Goal: Transaction & Acquisition: Purchase product/service

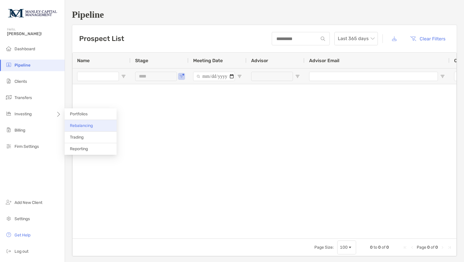
click at [89, 125] on span "Rebalancing" at bounding box center [81, 125] width 23 height 5
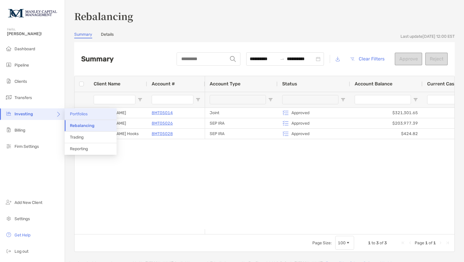
click at [79, 112] on span "Portfolios" at bounding box center [79, 113] width 18 height 5
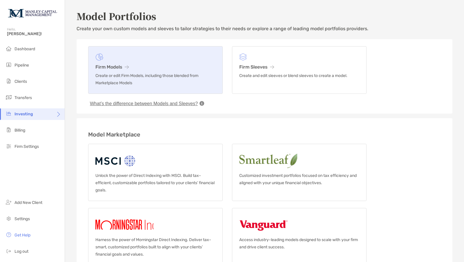
click at [124, 63] on link "Firm Models Create or edit Firm Models, including those blended from Marketplac…" at bounding box center [155, 70] width 135 height 48
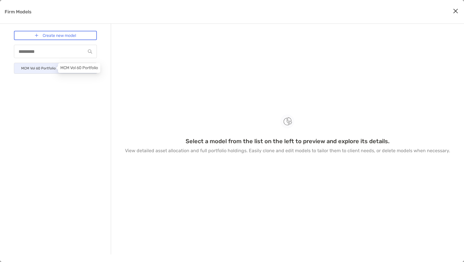
click at [44, 66] on p "MCM Vol 60 Portfolio" at bounding box center [38, 68] width 35 height 7
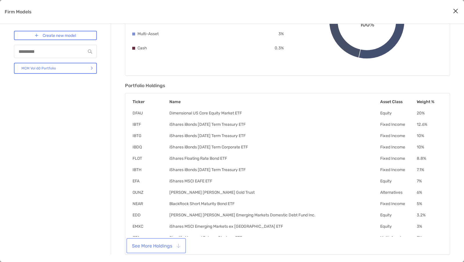
click at [154, 246] on button "See More Holdings" at bounding box center [156, 245] width 57 height 13
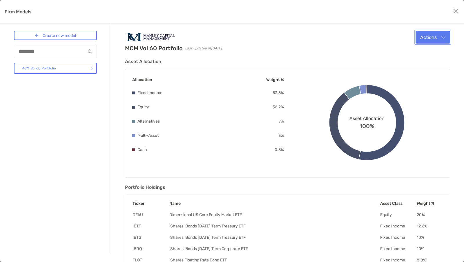
click at [422, 37] on button "Actions" at bounding box center [433, 37] width 35 height 13
drag, startPoint x: 409, startPoint y: 50, endPoint x: 369, endPoint y: 52, distance: 40.4
click at [409, 50] on span "Edit" at bounding box center [409, 51] width 9 height 6
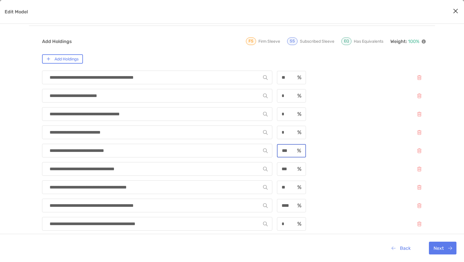
click at [290, 150] on input "***" at bounding box center [286, 150] width 17 height 5
type input "***"
click at [329, 144] on div "**********" at bounding box center [234, 151] width 384 height 14
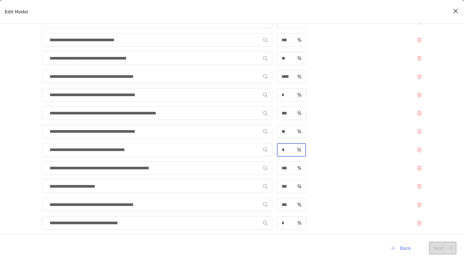
drag, startPoint x: 290, startPoint y: 145, endPoint x: 278, endPoint y: 146, distance: 12.0
click at [278, 147] on input "*" at bounding box center [286, 149] width 17 height 5
type input "*"
click at [353, 143] on div "**********" at bounding box center [234, 150] width 384 height 14
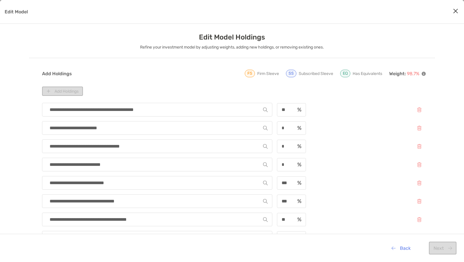
click at [51, 89] on div "Add Holdings" at bounding box center [234, 90] width 384 height 9
click at [353, 131] on div "**********" at bounding box center [234, 128] width 384 height 14
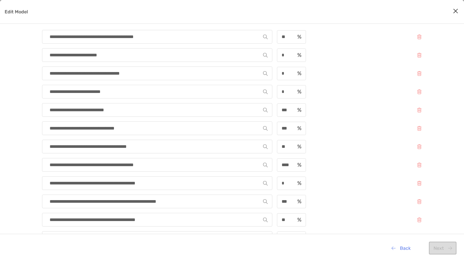
scroll to position [200, 0]
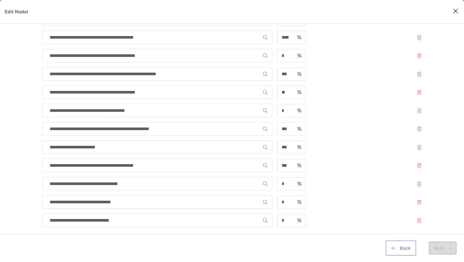
click at [404, 250] on button "Back" at bounding box center [401, 247] width 28 height 13
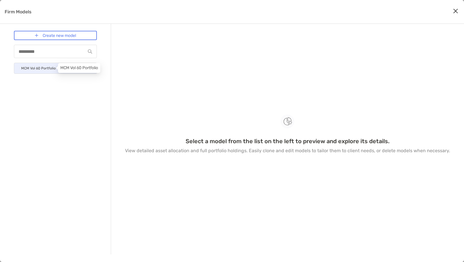
click at [53, 65] on p "MCM Vol 60 Portfolio" at bounding box center [38, 68] width 35 height 7
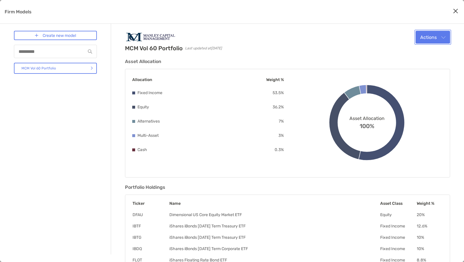
click at [428, 34] on button "Actions" at bounding box center [433, 37] width 35 height 13
click at [411, 52] on span "Edit" at bounding box center [409, 51] width 9 height 6
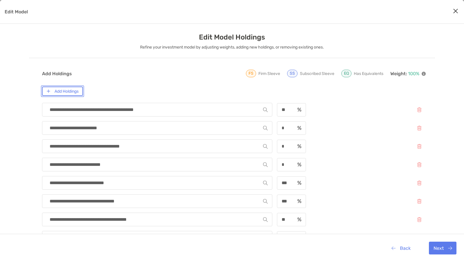
click at [58, 91] on button "Add Holdings" at bounding box center [62, 90] width 41 height 9
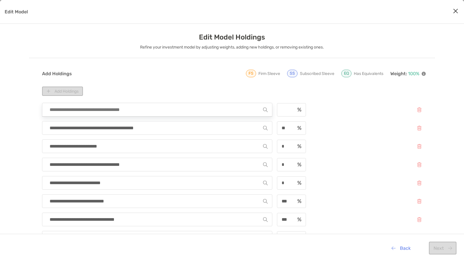
click at [79, 108] on input "Edit Model" at bounding box center [155, 109] width 216 height 13
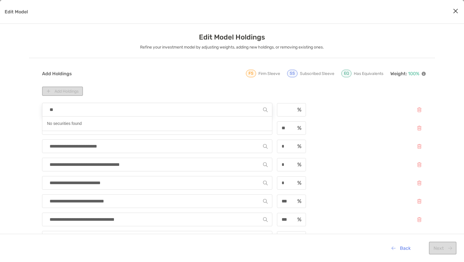
type input "***"
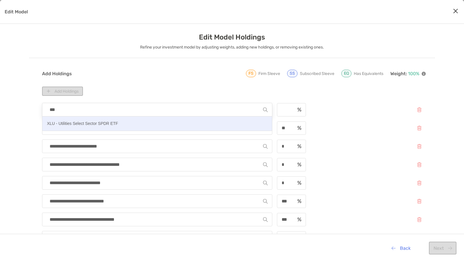
click at [87, 121] on p "XLU - Utilities Select Sector SPDR ETF" at bounding box center [82, 123] width 71 height 7
type input "**********"
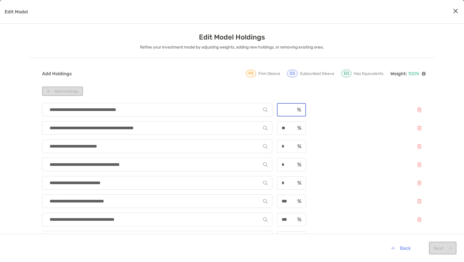
click at [289, 110] on input "Edit Model" at bounding box center [286, 109] width 17 height 5
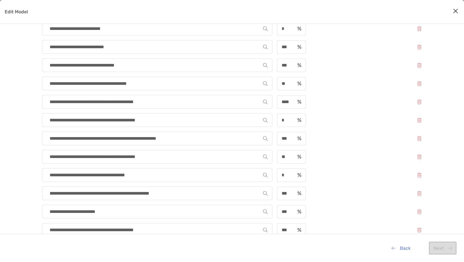
scroll to position [161, 0]
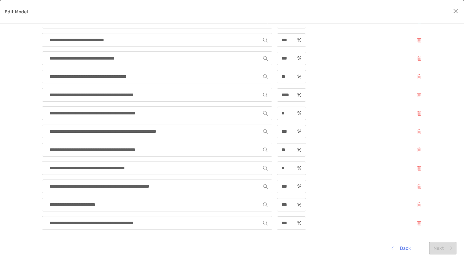
type input "*"
drag, startPoint x: 287, startPoint y: 163, endPoint x: 278, endPoint y: 160, distance: 9.2
click at [278, 161] on div "*" at bounding box center [291, 167] width 29 height 13
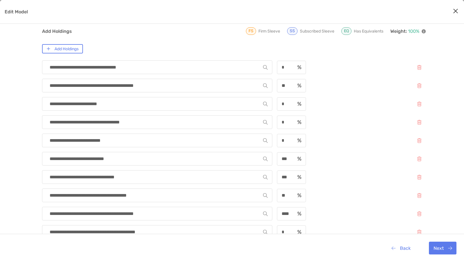
scroll to position [32, 0]
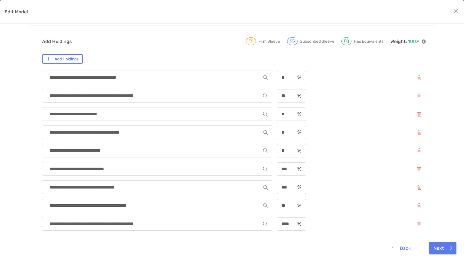
type input "*"
click at [340, 115] on div "**********" at bounding box center [234, 114] width 384 height 14
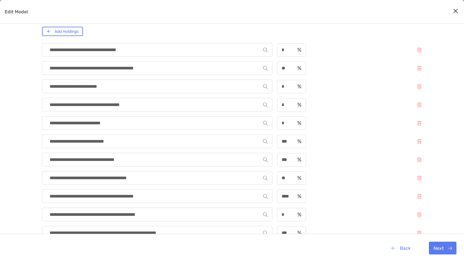
scroll to position [57, 0]
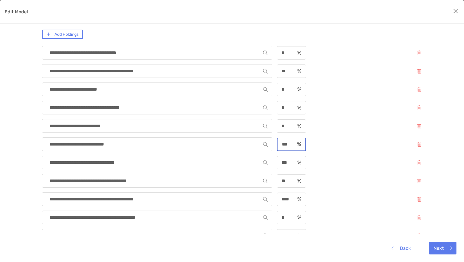
drag, startPoint x: 293, startPoint y: 142, endPoint x: 275, endPoint y: 141, distance: 17.2
click at [275, 141] on div "**********" at bounding box center [234, 144] width 384 height 14
click at [346, 147] on div "**********" at bounding box center [234, 144] width 384 height 14
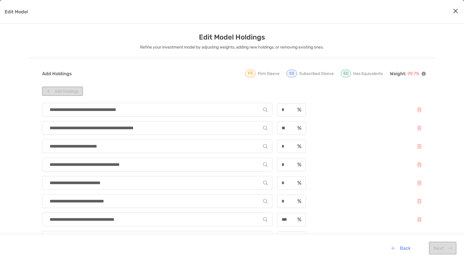
scroll to position [97, 0]
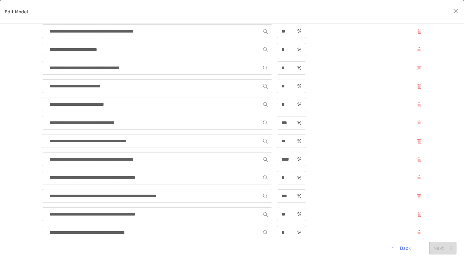
click at [288, 105] on div "*" at bounding box center [291, 104] width 29 height 13
drag, startPoint x: 284, startPoint y: 102, endPoint x: 279, endPoint y: 102, distance: 5.0
click at [279, 102] on input "*" at bounding box center [286, 104] width 17 height 5
type input "***"
click at [361, 146] on div "**********" at bounding box center [234, 183] width 384 height 358
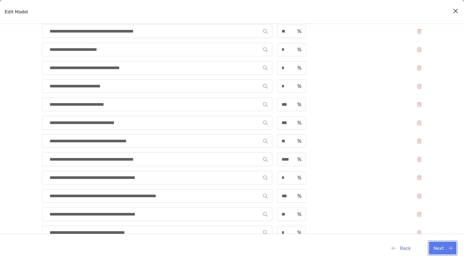
click at [441, 246] on button "Next" at bounding box center [443, 247] width 28 height 13
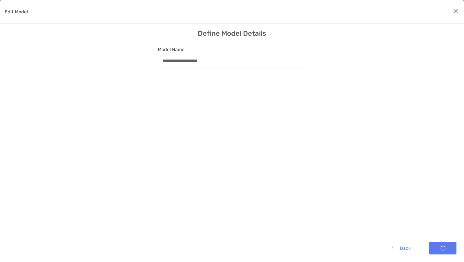
scroll to position [3, 0]
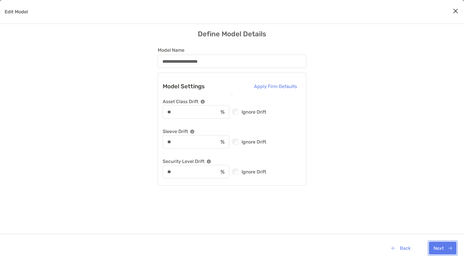
click at [446, 247] on button "Next" at bounding box center [443, 247] width 28 height 13
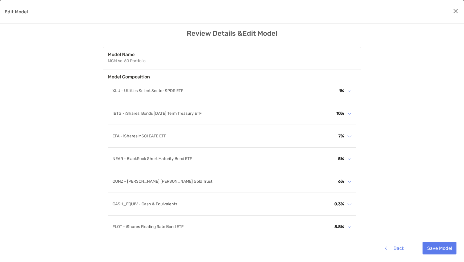
scroll to position [0, 0]
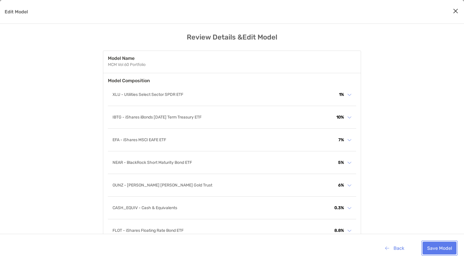
click at [436, 249] on button "Save Model" at bounding box center [440, 247] width 34 height 13
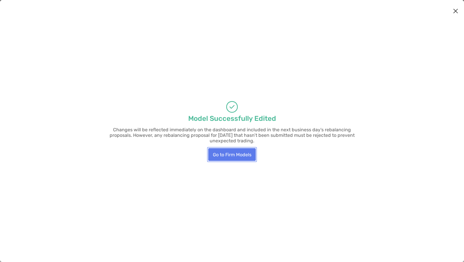
click at [242, 153] on button "Go to Firm Models" at bounding box center [232, 154] width 48 height 13
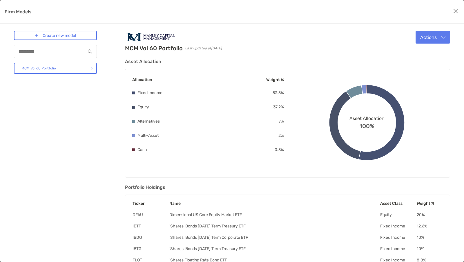
click at [455, 6] on div "Firm Models" at bounding box center [232, 12] width 464 height 24
click at [454, 10] on icon "Close modal" at bounding box center [455, 11] width 5 height 7
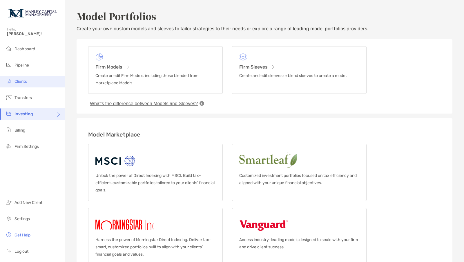
click at [25, 82] on span "Clients" at bounding box center [21, 81] width 12 height 5
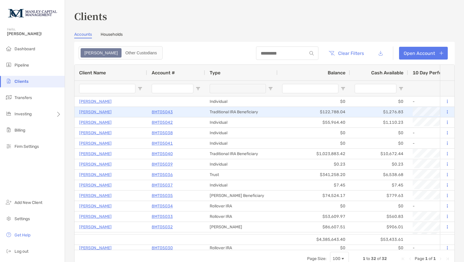
type input "*"
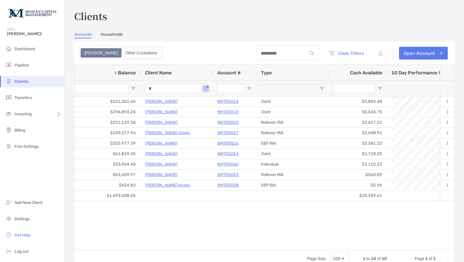
scroll to position [0, 9]
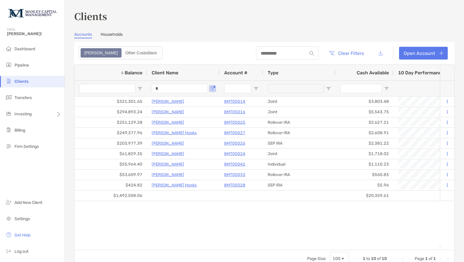
click at [107, 33] on link "Households" at bounding box center [112, 35] width 22 height 6
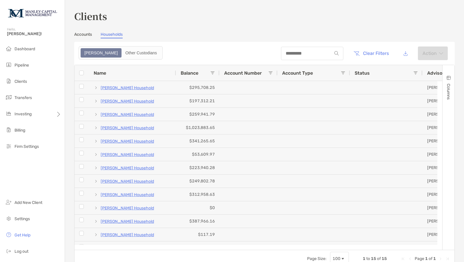
click at [80, 34] on link "Accounts" at bounding box center [83, 35] width 18 height 6
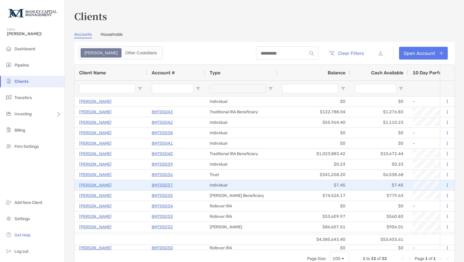
type input "*"
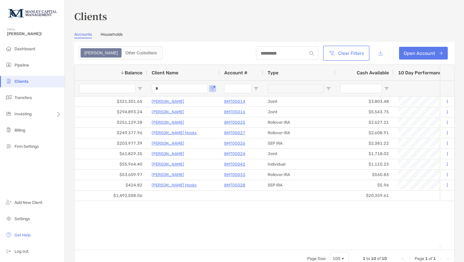
click at [336, 53] on button "Clear Filters" at bounding box center [346, 53] width 44 height 13
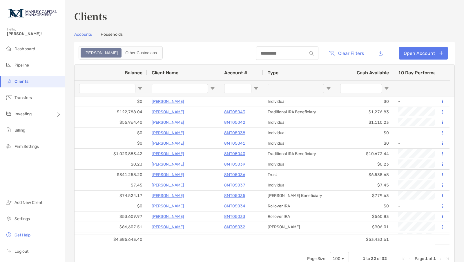
click at [140, 91] on div at bounding box center [111, 88] width 73 height 16
click at [140, 87] on span "Open Filter Menu" at bounding box center [140, 88] width 5 height 5
click at [120, 87] on input "Balance Filter Input" at bounding box center [107, 88] width 56 height 9
click at [92, 74] on div "Balance" at bounding box center [110, 73] width 63 height 16
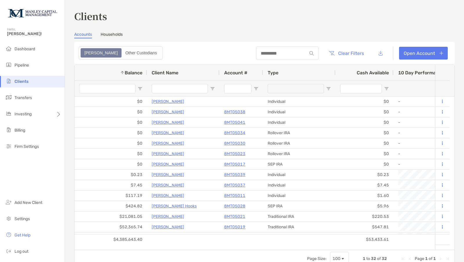
click at [92, 74] on div "Balance 1" at bounding box center [110, 73] width 63 height 16
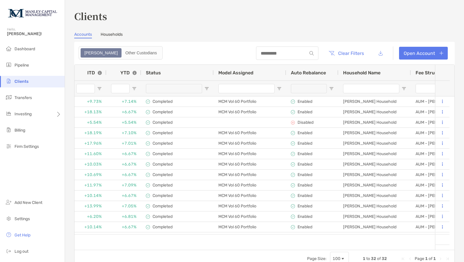
click at [301, 71] on span "Auto Rebalance" at bounding box center [308, 73] width 35 height 6
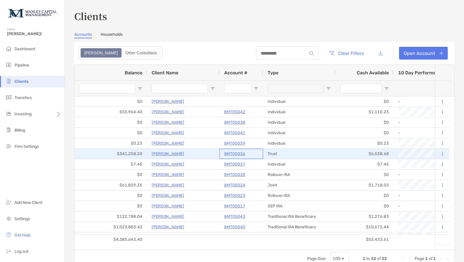
click at [232, 153] on p "8MT05036" at bounding box center [234, 153] width 21 height 7
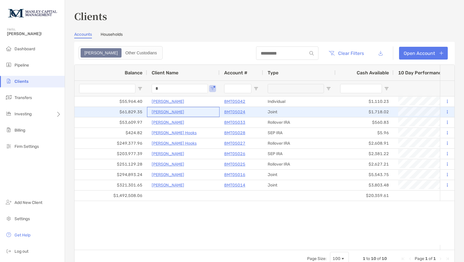
click at [166, 113] on p "Christopher Dorsey" at bounding box center [168, 111] width 33 height 7
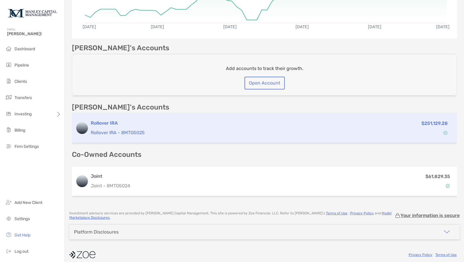
scroll to position [151, 0]
click at [112, 121] on h3 "Rollover IRA" at bounding box center [215, 122] width 248 height 7
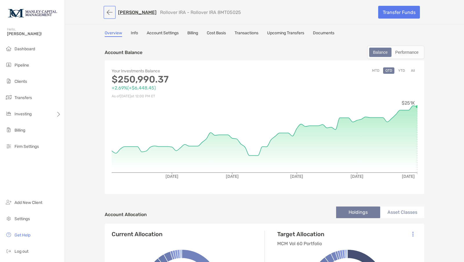
click at [109, 10] on button "button" at bounding box center [110, 12] width 10 height 11
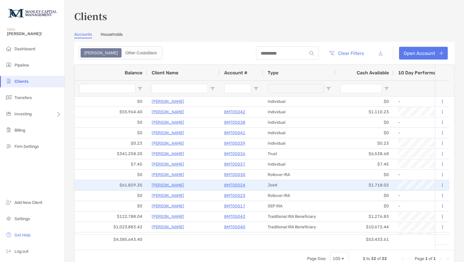
click at [171, 185] on p "[PERSON_NAME]" at bounding box center [168, 184] width 33 height 7
click at [228, 186] on p "8MT05024" at bounding box center [234, 184] width 21 height 7
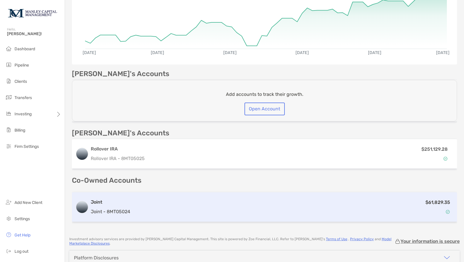
scroll to position [151, 0]
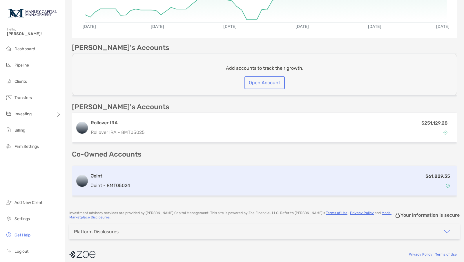
click at [116, 176] on h3 "Joint" at bounding box center [110, 175] width 39 height 7
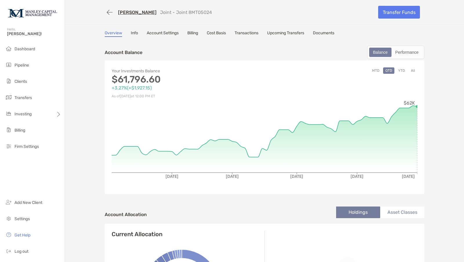
click at [401, 71] on button "YTD" at bounding box center [401, 70] width 11 height 6
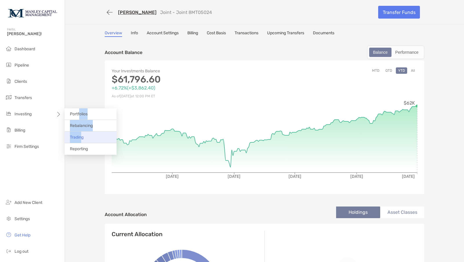
drag, startPoint x: 79, startPoint y: 113, endPoint x: 81, endPoint y: 139, distance: 25.9
click at [81, 139] on ul "Portfolios Rebalancing Trading Reporting" at bounding box center [91, 131] width 52 height 46
click at [81, 139] on span "Trading" at bounding box center [77, 137] width 14 height 5
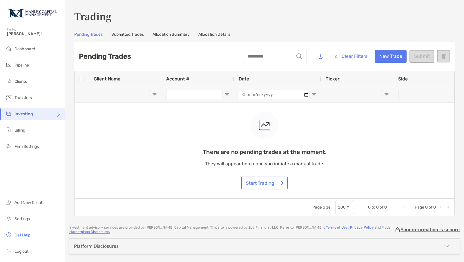
click at [196, 95] on div "There are no pending trades at the moment. They will appear here once you initi…" at bounding box center [265, 134] width 380 height 127
click at [193, 93] on div "There are no pending trades at the moment. They will appear here once you initi…" at bounding box center [265, 134] width 380 height 127
click at [385, 57] on button "New Trade" at bounding box center [391, 56] width 32 height 13
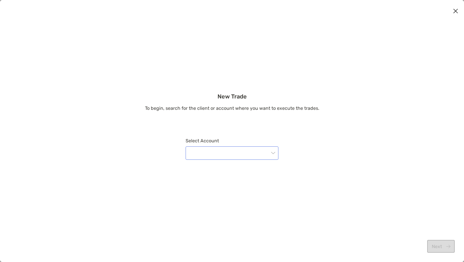
click at [205, 150] on input "modal" at bounding box center [229, 153] width 80 height 13
type input "***"
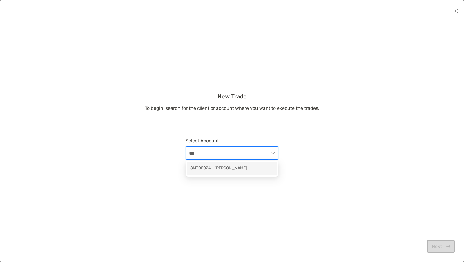
click at [235, 169] on div "8MT05024 - Christopher Dorsey" at bounding box center [232, 168] width 84 height 7
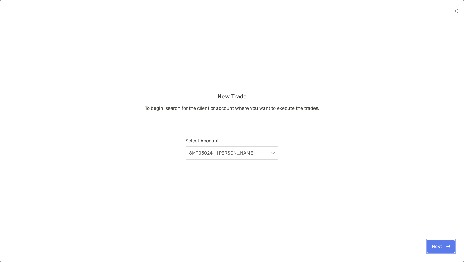
click at [441, 247] on button "Next" at bounding box center [441, 246] width 28 height 13
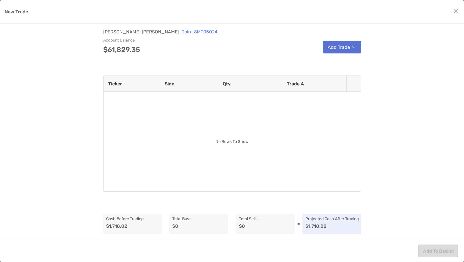
click at [333, 48] on button "Add Trade" at bounding box center [342, 47] width 38 height 12
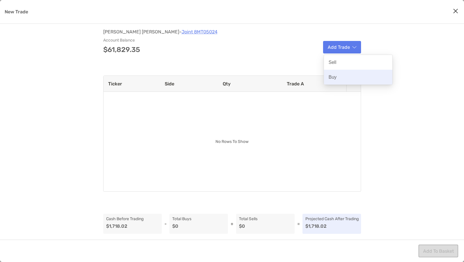
click at [336, 76] on p "Buy" at bounding box center [333, 77] width 8 height 6
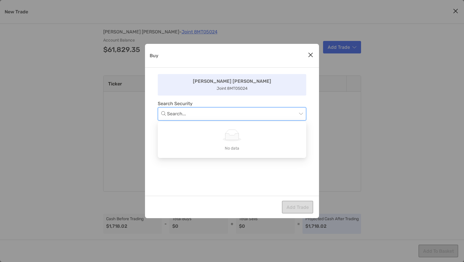
click at [200, 115] on input "Buy" at bounding box center [232, 113] width 130 height 13
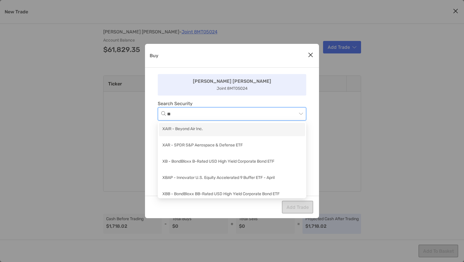
type input "***"
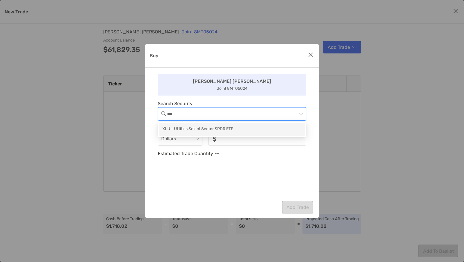
click at [192, 127] on div "XLU - Utilities Select Sector SPDR ETF" at bounding box center [232, 129] width 139 height 7
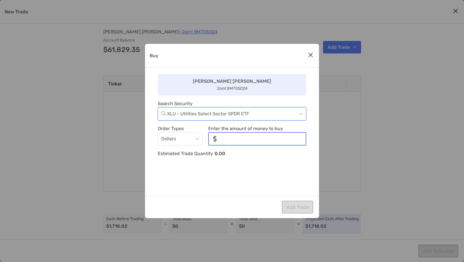
click at [223, 136] on input "noSymbolCurrency" at bounding box center [263, 139] width 84 height 12
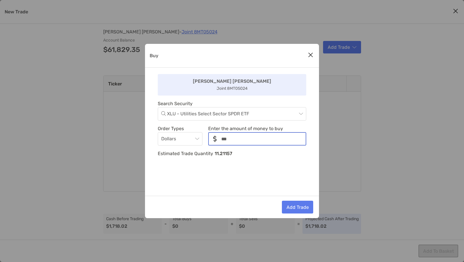
type input "***"
click at [298, 204] on button "Add Trade" at bounding box center [297, 207] width 31 height 13
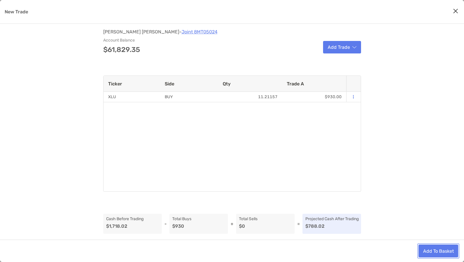
click at [432, 248] on button "Add To Basket" at bounding box center [439, 250] width 40 height 13
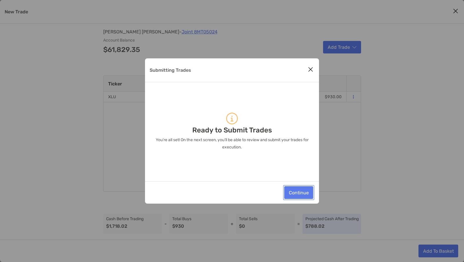
click at [292, 194] on button "Continue" at bounding box center [298, 192] width 29 height 13
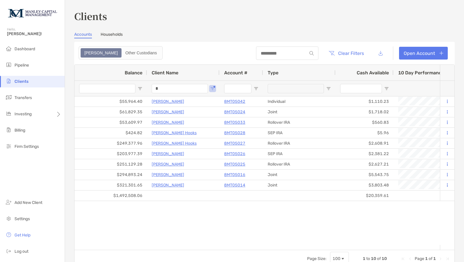
drag, startPoint x: 177, startPoint y: 90, endPoint x: 138, endPoint y: 86, distance: 39.1
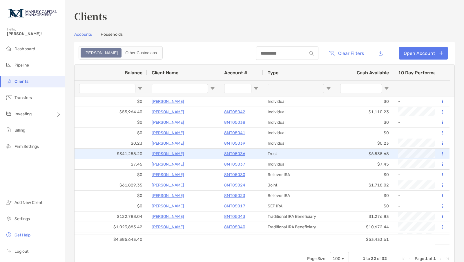
click at [157, 153] on p "Carol Herman" at bounding box center [168, 153] width 33 height 7
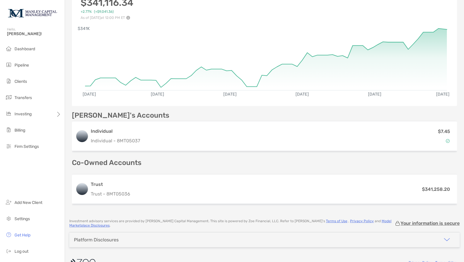
scroll to position [92, 0]
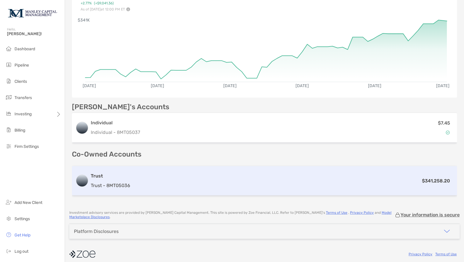
click at [100, 173] on h3 "Trust" at bounding box center [110, 175] width 39 height 7
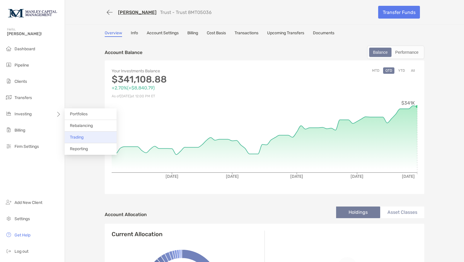
click at [83, 136] on span "Trading" at bounding box center [77, 137] width 14 height 5
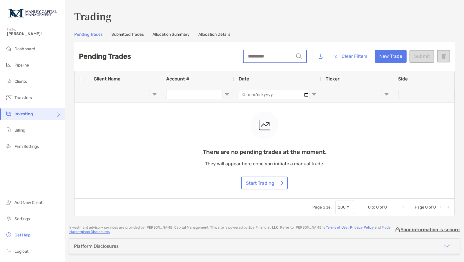
click at [256, 58] on input "string" at bounding box center [269, 56] width 50 height 12
click at [380, 55] on button "New Trade" at bounding box center [391, 56] width 32 height 13
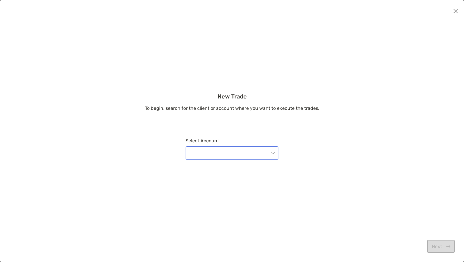
click at [211, 159] on div "modal" at bounding box center [232, 152] width 93 height 13
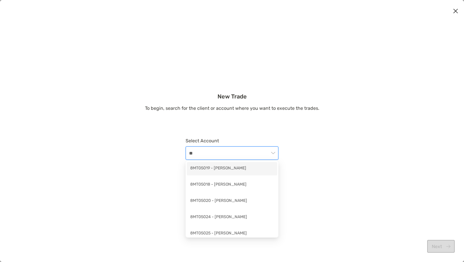
type input "***"
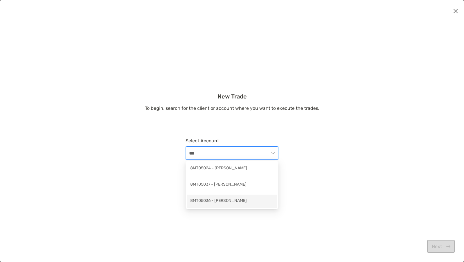
click at [200, 198] on div "8MT05036 - Carol Herman" at bounding box center [232, 200] width 84 height 7
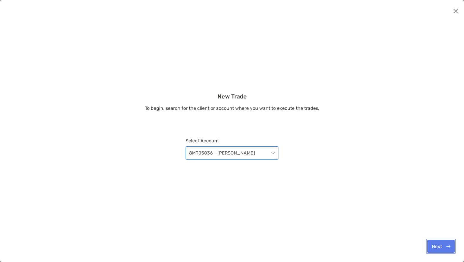
click at [437, 245] on button "Next" at bounding box center [441, 246] width 28 height 13
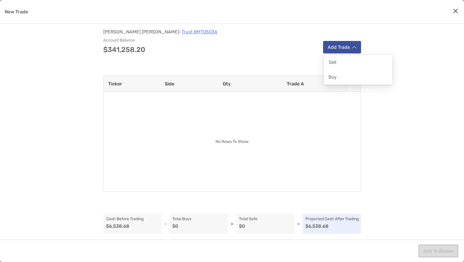
click at [335, 42] on button "Add Trade" at bounding box center [342, 47] width 38 height 12
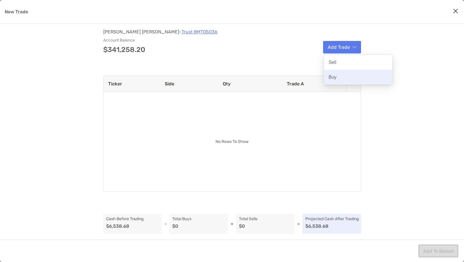
click at [334, 75] on p "Buy" at bounding box center [333, 77] width 8 height 6
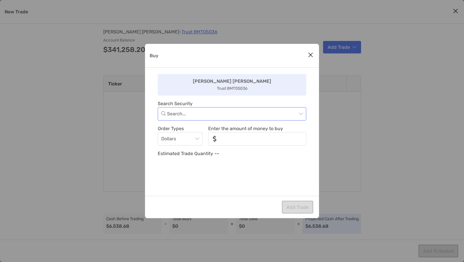
click at [227, 113] on input "Buy" at bounding box center [232, 113] width 130 height 13
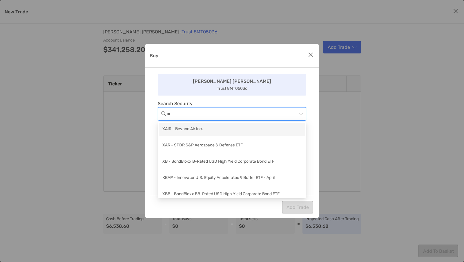
type input "***"
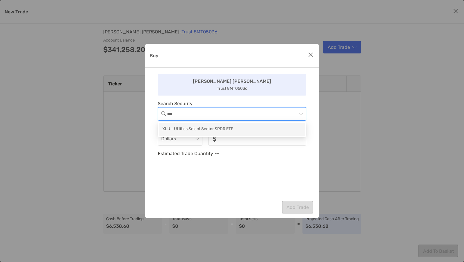
click at [203, 127] on div "XLU - Utilities Select Sector SPDR ETF" at bounding box center [232, 129] width 139 height 7
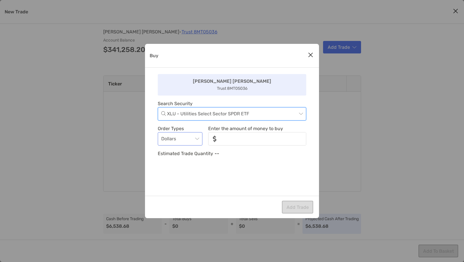
click at [201, 136] on div "Dollars" at bounding box center [180, 138] width 45 height 13
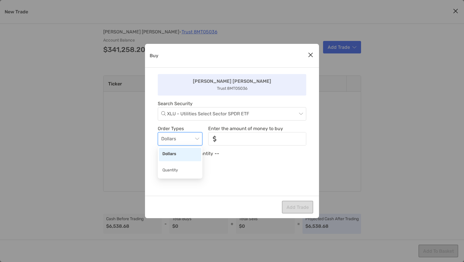
click at [184, 151] on div "Dollars" at bounding box center [180, 154] width 35 height 7
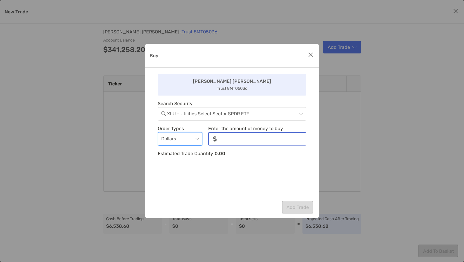
click at [237, 140] on input "noSymbolCurrency" at bounding box center [263, 139] width 84 height 12
type input "*****"
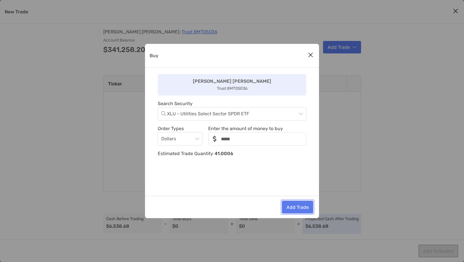
click at [292, 207] on button "Add Trade" at bounding box center [297, 207] width 31 height 13
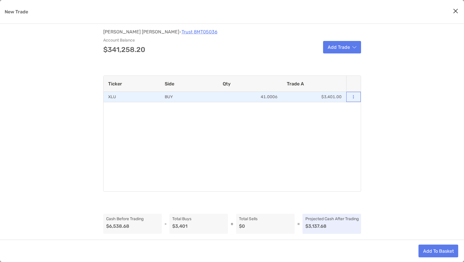
click at [356, 97] on button "modal" at bounding box center [353, 97] width 5 height 6
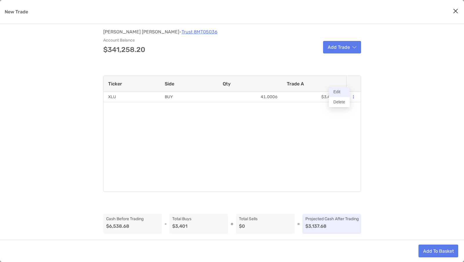
click at [337, 89] on button "Edit" at bounding box center [339, 92] width 21 height 10
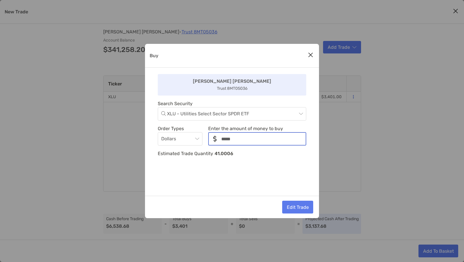
drag, startPoint x: 239, startPoint y: 138, endPoint x: 210, endPoint y: 133, distance: 30.0
click at [210, 133] on div "Buy" at bounding box center [257, 138] width 98 height 13
type input "*****"
click at [293, 209] on button "Edit Trade" at bounding box center [297, 207] width 31 height 13
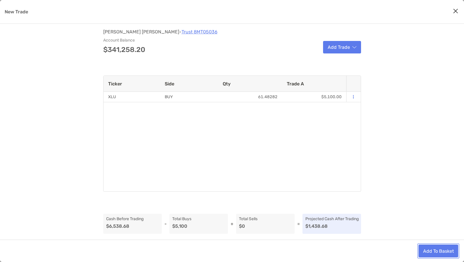
click at [438, 251] on button "Add To Basket" at bounding box center [439, 250] width 40 height 13
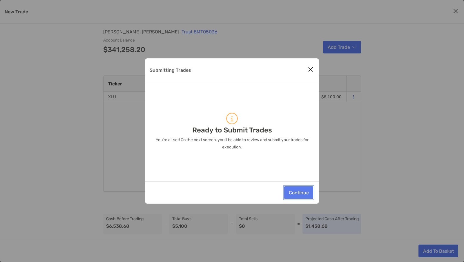
click at [301, 193] on button "Continue" at bounding box center [298, 192] width 29 height 13
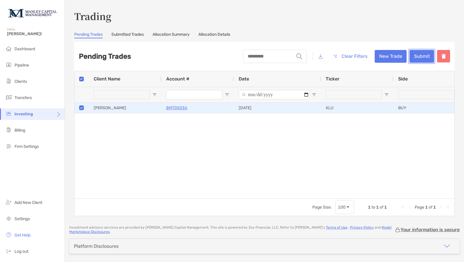
click at [415, 55] on button "Submit" at bounding box center [422, 56] width 25 height 13
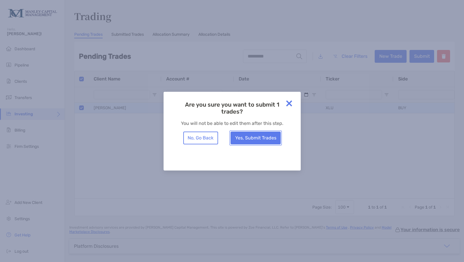
click at [268, 137] on button "Yes, Submit Trades" at bounding box center [256, 137] width 50 height 13
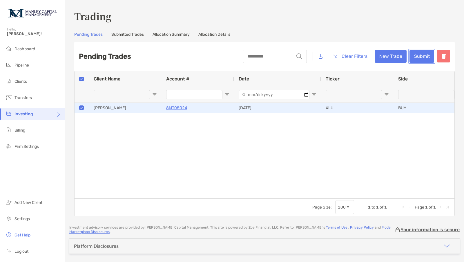
click at [419, 54] on button "Submit" at bounding box center [422, 56] width 25 height 13
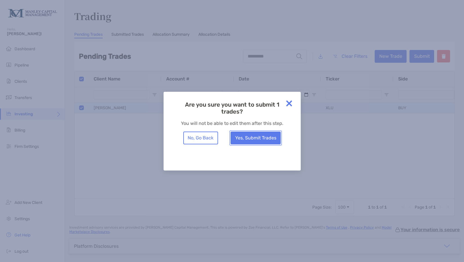
click at [259, 138] on button "Yes, Submit Trades" at bounding box center [256, 137] width 50 height 13
